Goal: Task Accomplishment & Management: Manage account settings

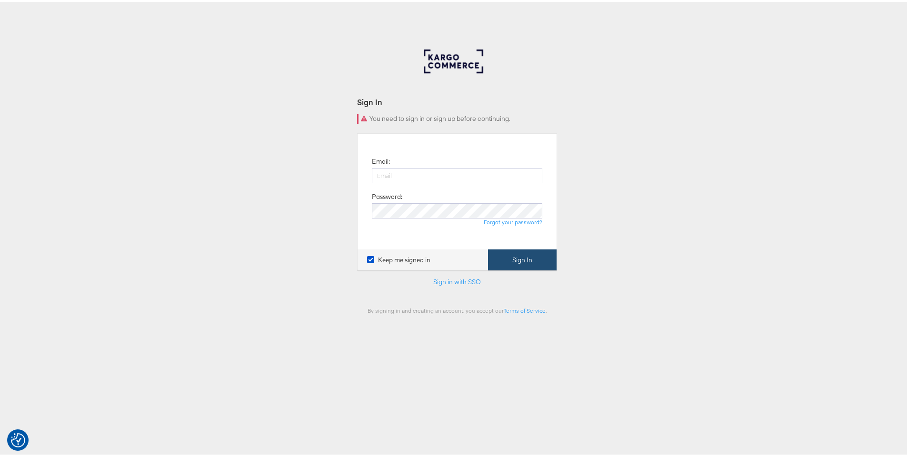
type input "[PERSON_NAME][EMAIL_ADDRESS][PERSON_NAME][DOMAIN_NAME]"
click at [516, 255] on button "Sign In" at bounding box center [522, 258] width 69 height 21
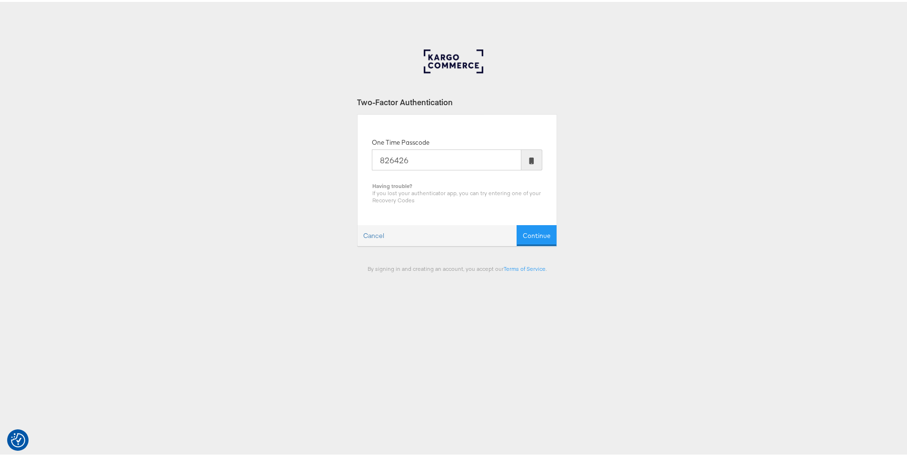
type input "826426"
click at [517, 223] on button "Continue" at bounding box center [537, 233] width 40 height 21
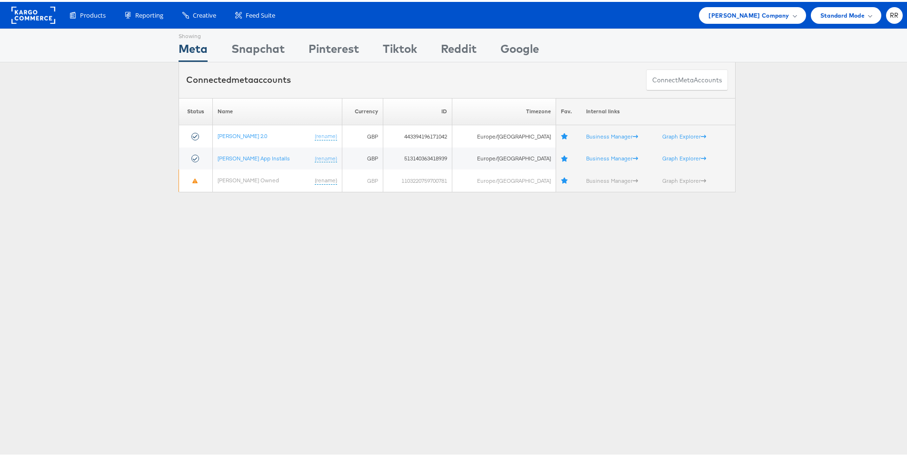
click at [555, 218] on div "Showing Meta Showing [GEOGRAPHIC_DATA] Showing Pinterest Showing Tiktok Showing…" at bounding box center [457, 265] width 914 height 476
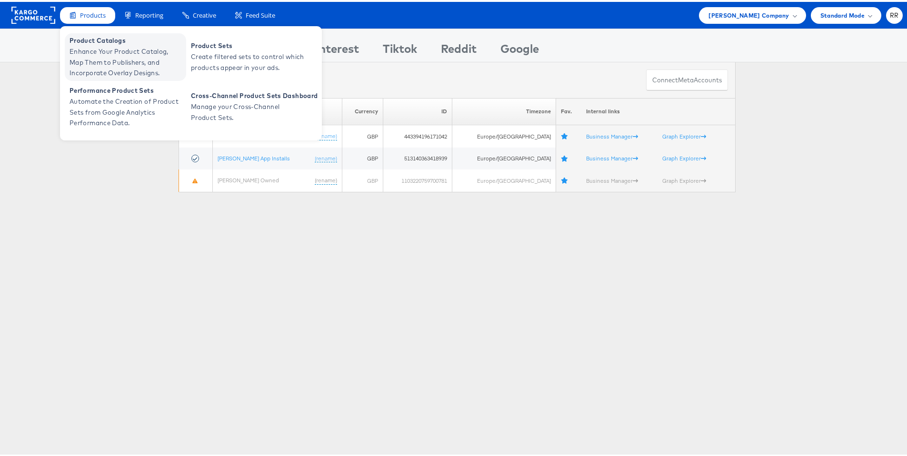
click at [131, 53] on span "Enhance Your Product Catalog, Map Them to Publishers, and Incorporate Overlay D…" at bounding box center [127, 60] width 114 height 32
